Goal: Task Accomplishment & Management: Manage account settings

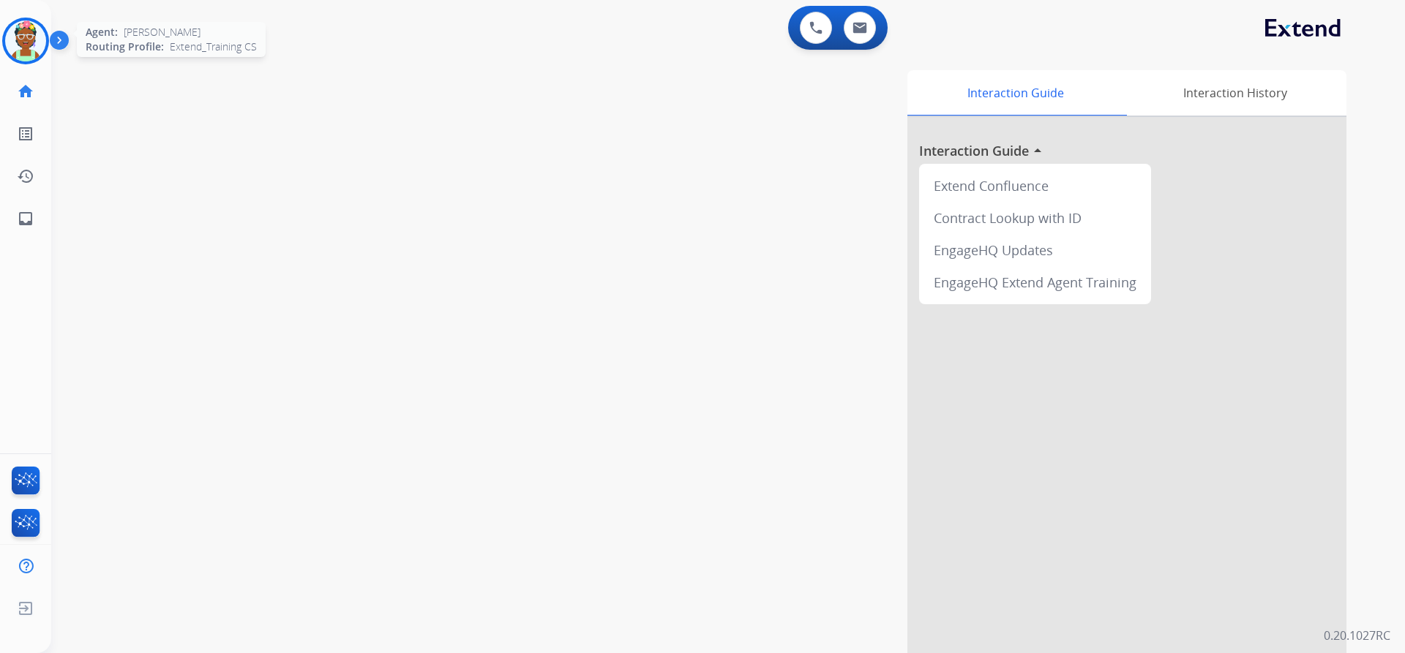
click at [32, 56] on img at bounding box center [25, 40] width 41 height 41
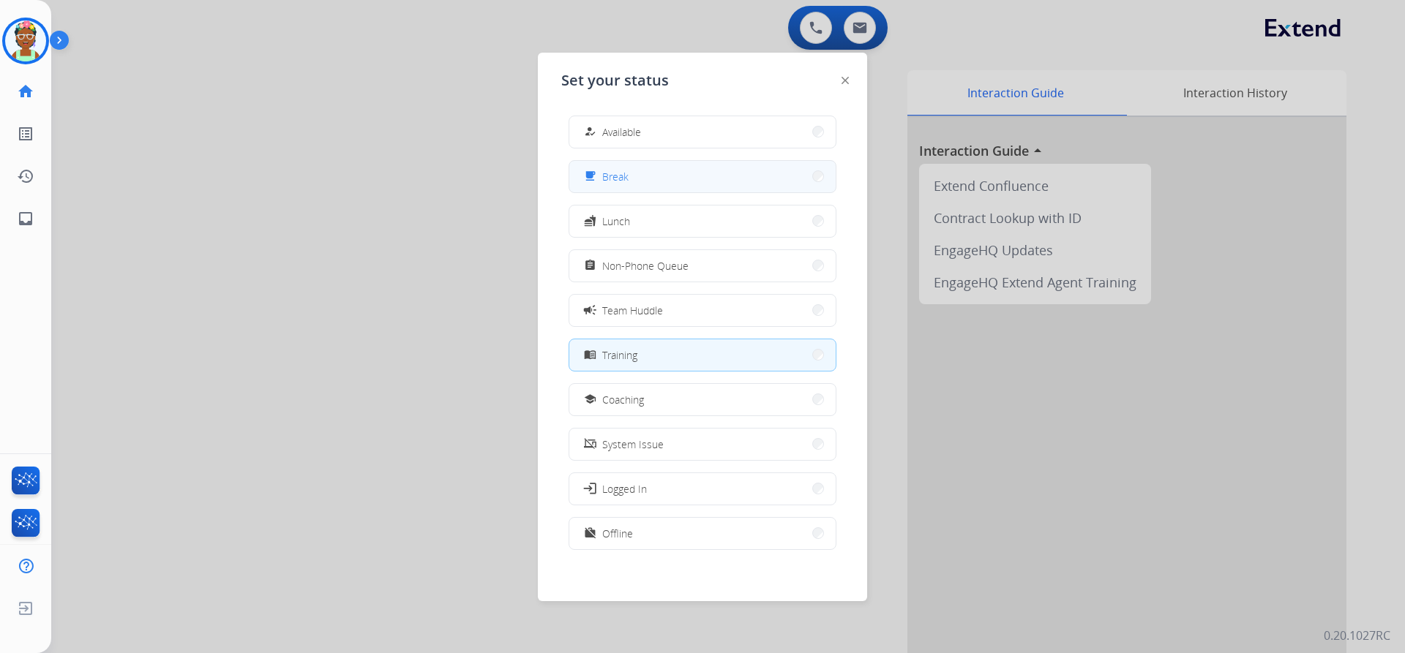
click at [639, 184] on button "free_breakfast Break" at bounding box center [702, 176] width 266 height 31
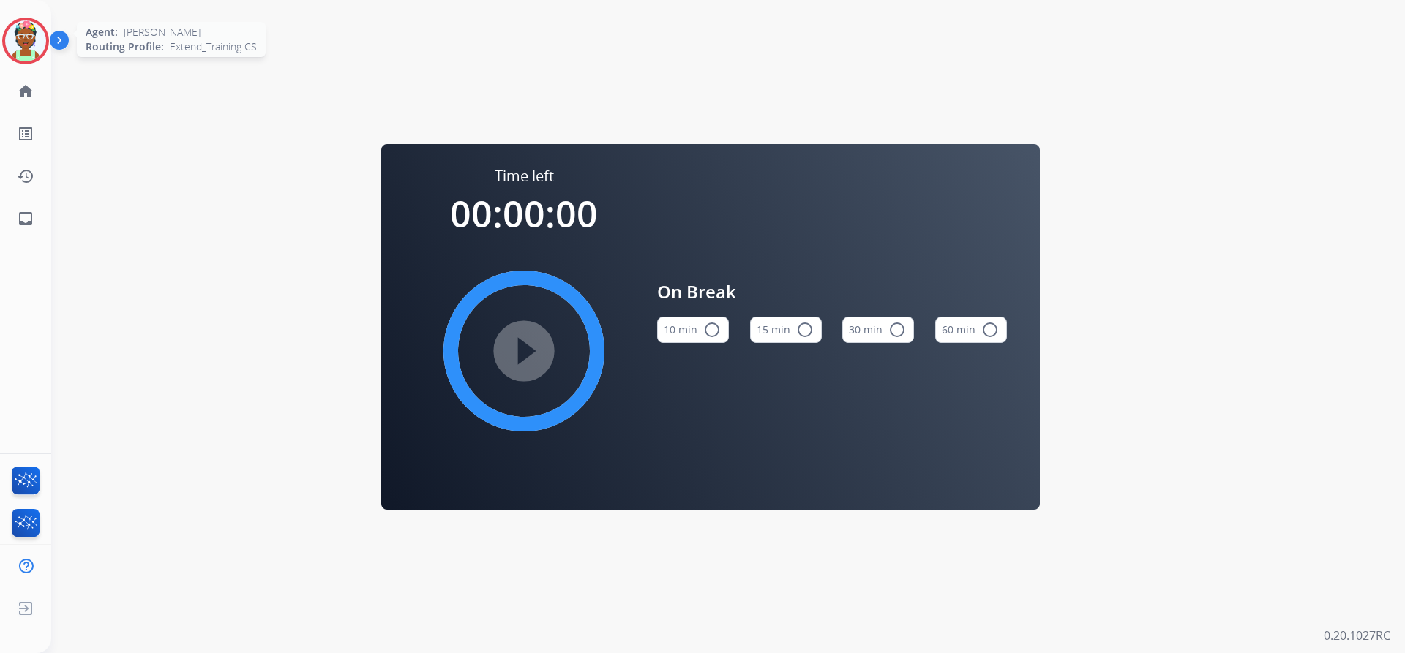
click at [24, 48] on img at bounding box center [25, 40] width 41 height 41
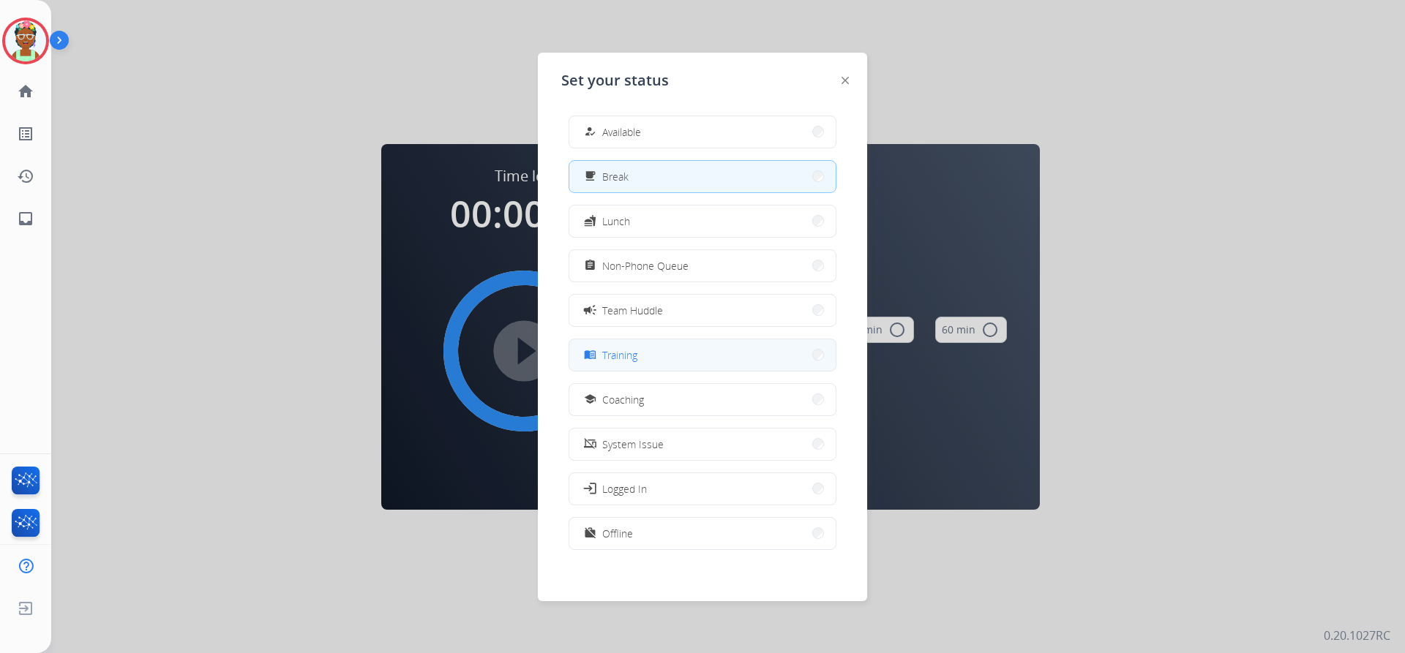
click at [707, 359] on button "menu_book Training" at bounding box center [702, 354] width 266 height 31
